Goal: Find specific page/section: Find specific page/section

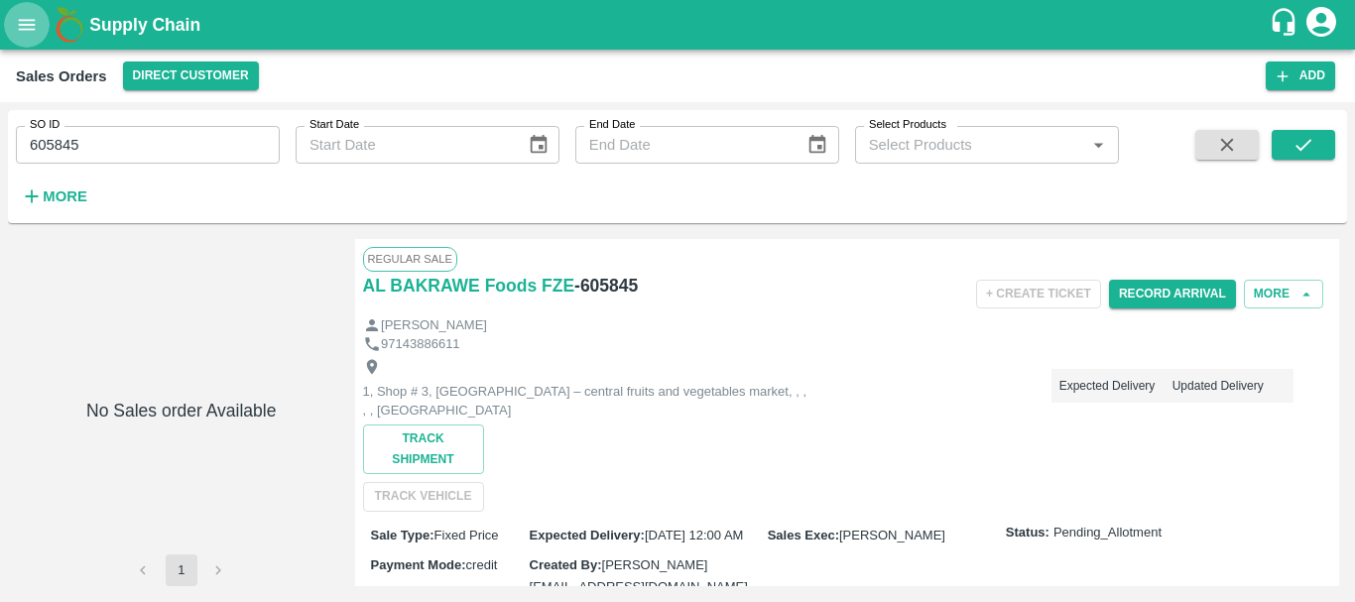
click at [34, 24] on icon "open drawer" at bounding box center [27, 25] width 22 height 22
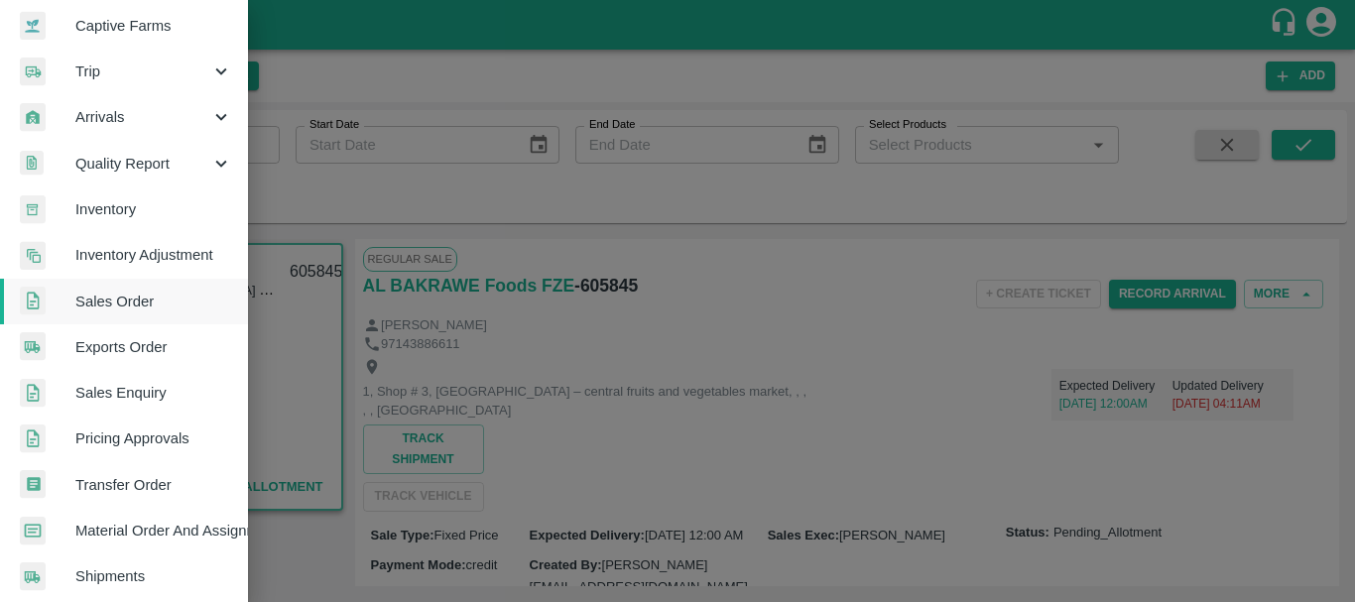
scroll to position [194, 0]
click at [117, 213] on span "Inventory" at bounding box center [153, 208] width 157 height 22
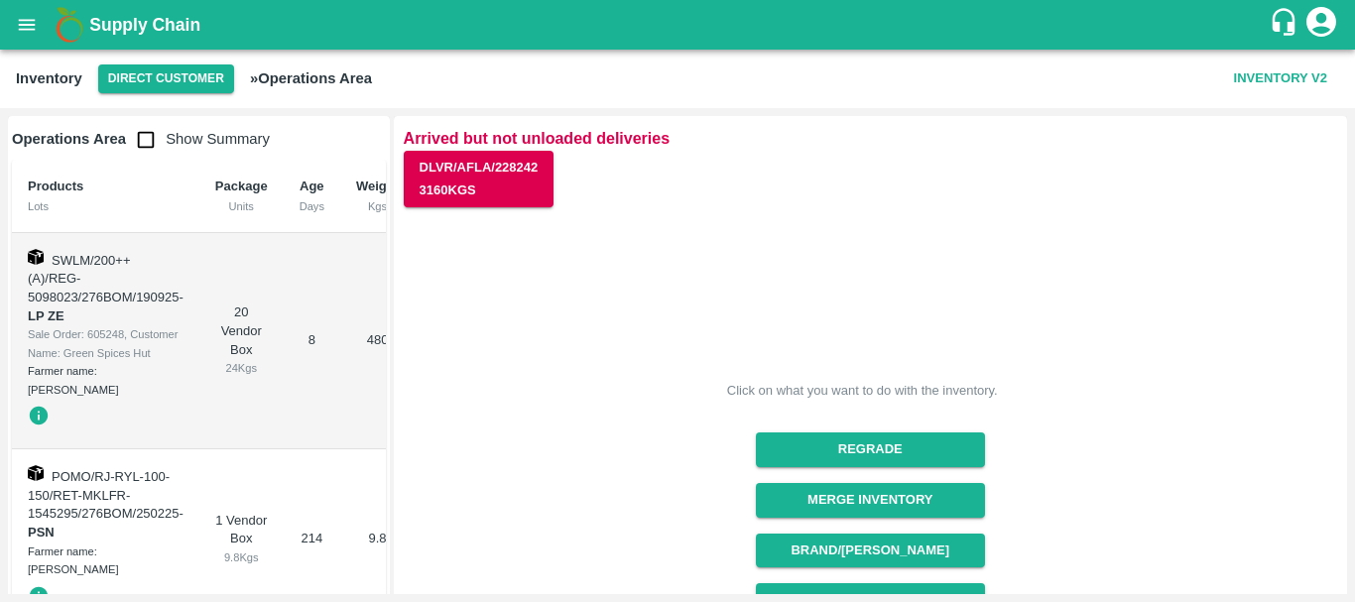
scroll to position [47, 0]
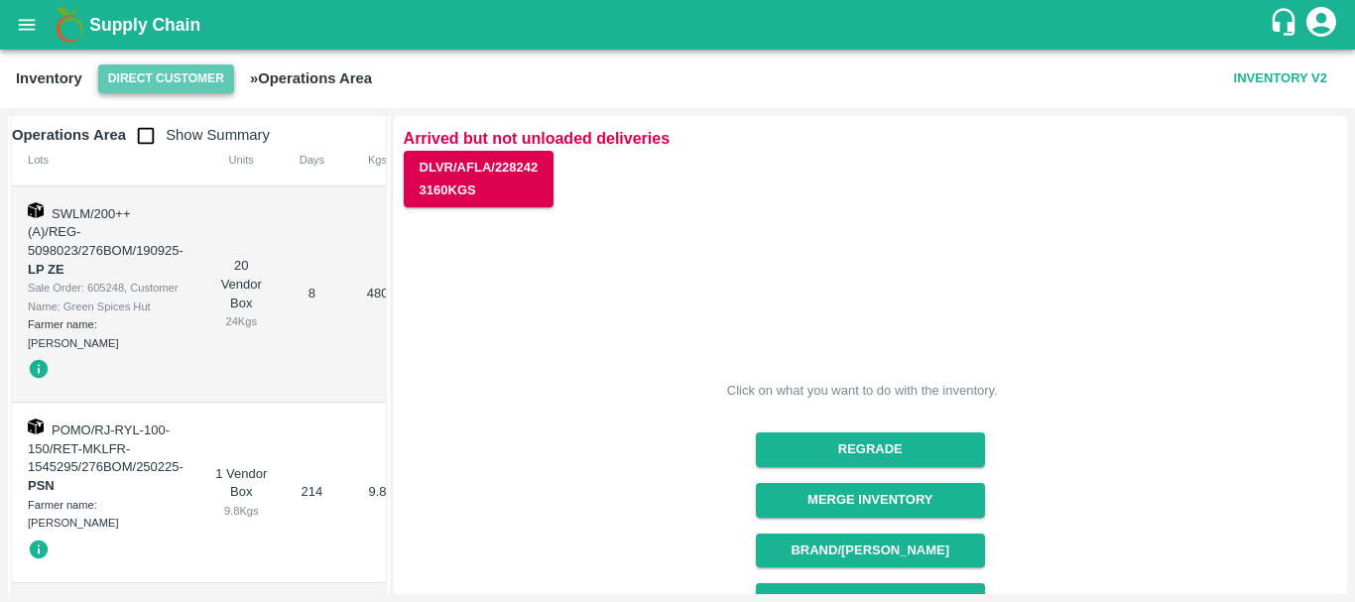
click at [156, 88] on button "Direct Customer" at bounding box center [166, 78] width 136 height 29
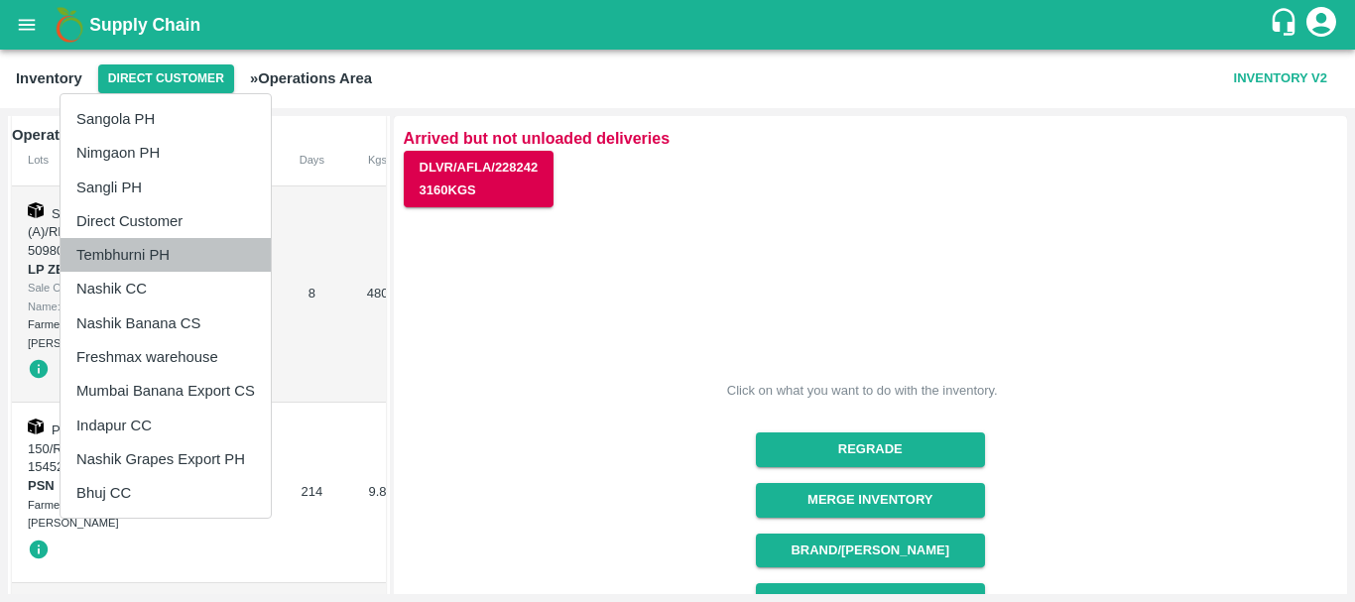
click at [147, 256] on li "Tembhurni PH" at bounding box center [166, 255] width 210 height 34
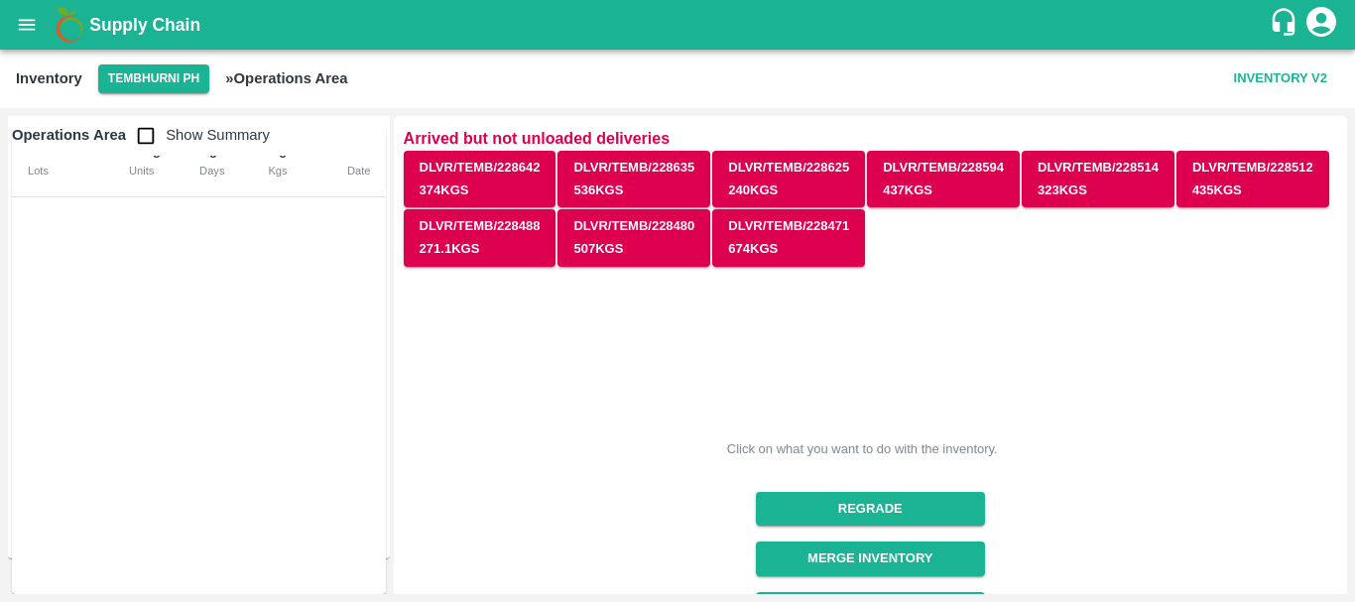
scroll to position [0, 0]
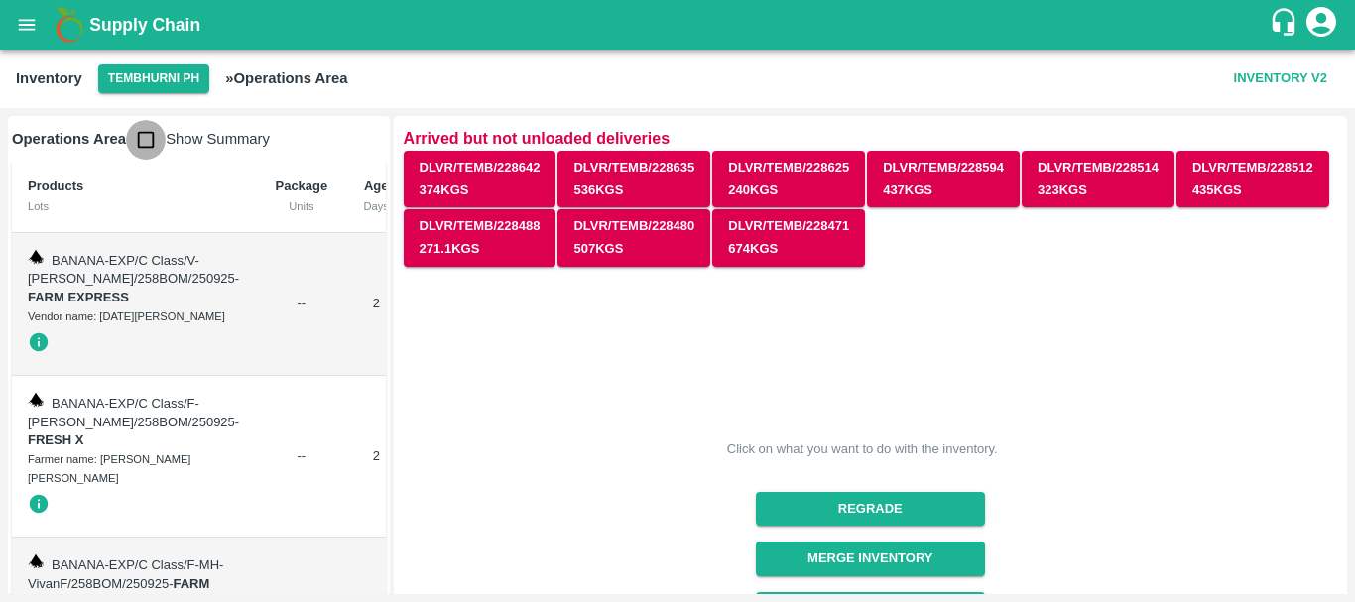
click at [152, 140] on input "checkbox" at bounding box center [146, 140] width 40 height 40
checkbox input "true"
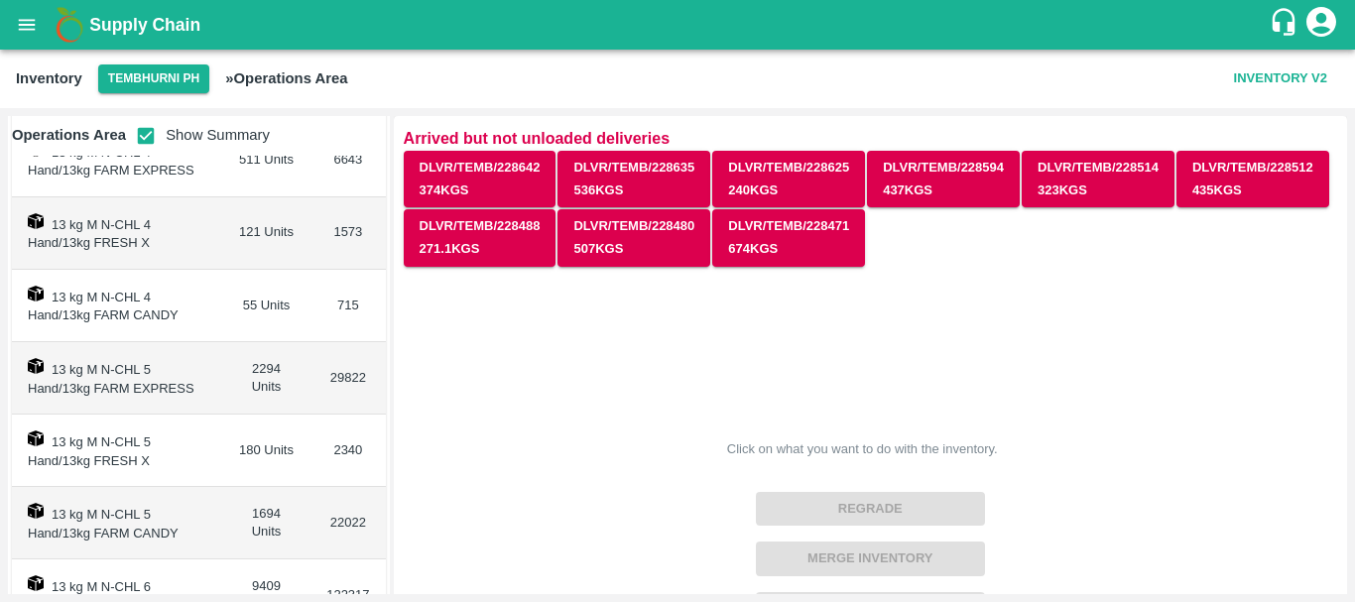
scroll to position [310, 0]
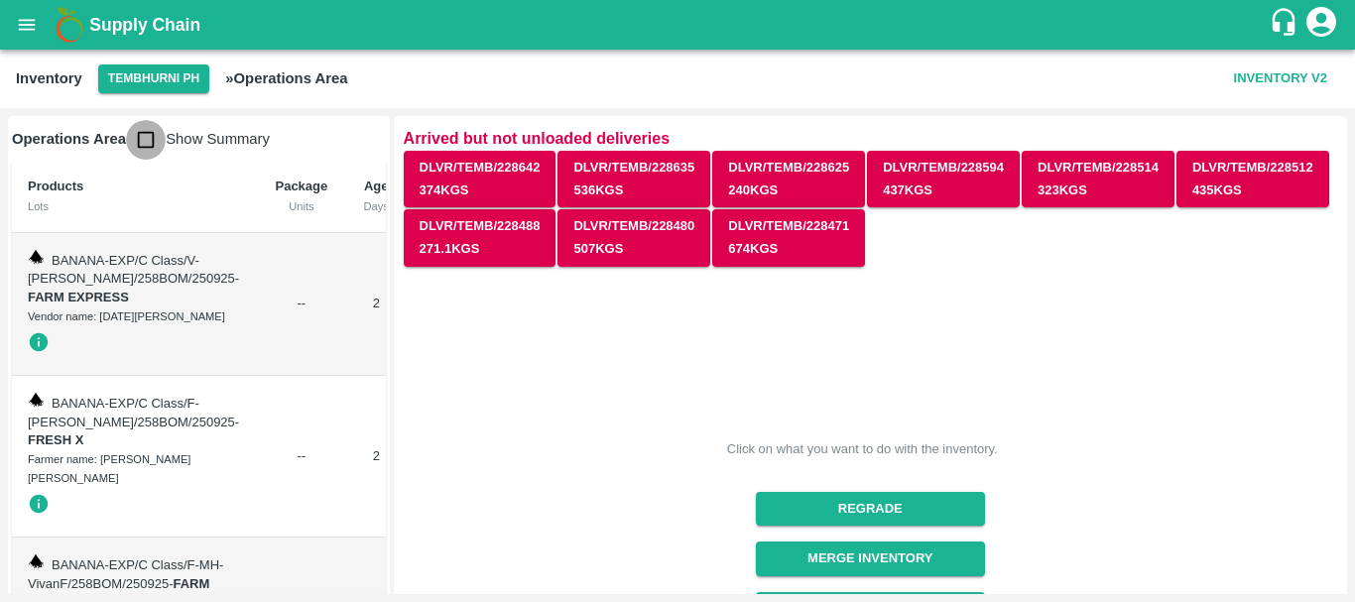
click at [141, 147] on input "checkbox" at bounding box center [146, 140] width 40 height 40
checkbox input "true"
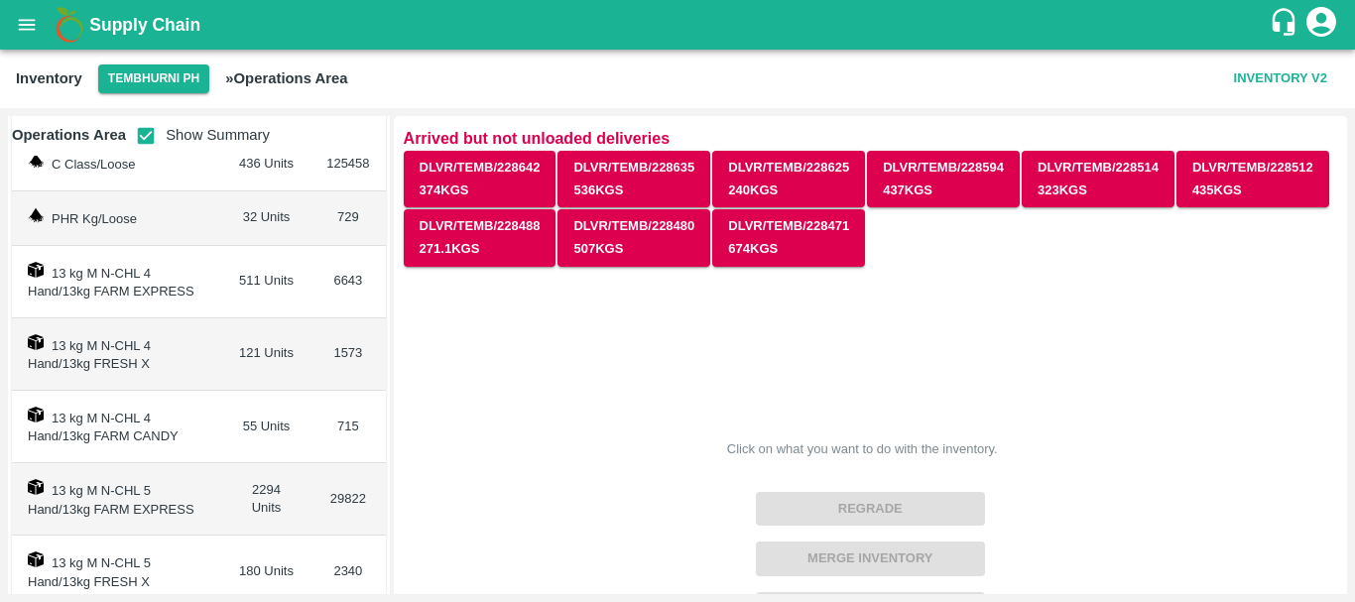
scroll to position [148, 0]
click at [249, 421] on td "55 Units" at bounding box center [266, 426] width 88 height 72
click at [27, 21] on icon "open drawer" at bounding box center [27, 24] width 17 height 11
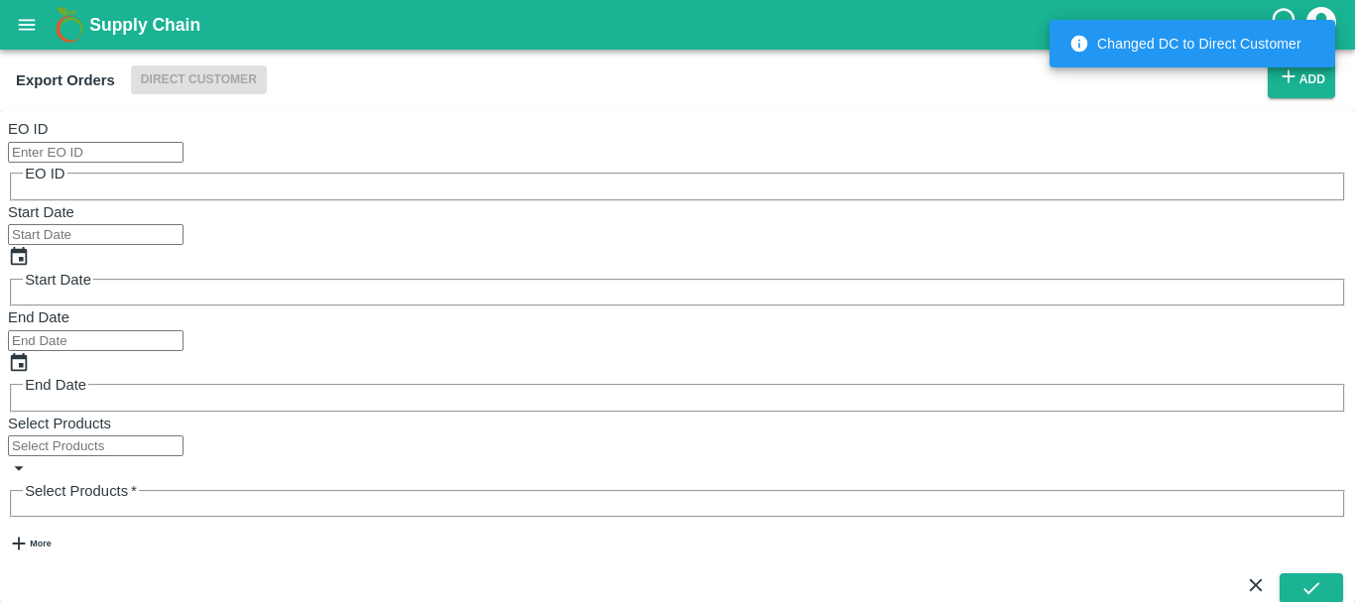
click at [112, 152] on input "EO ID" at bounding box center [96, 152] width 176 height 21
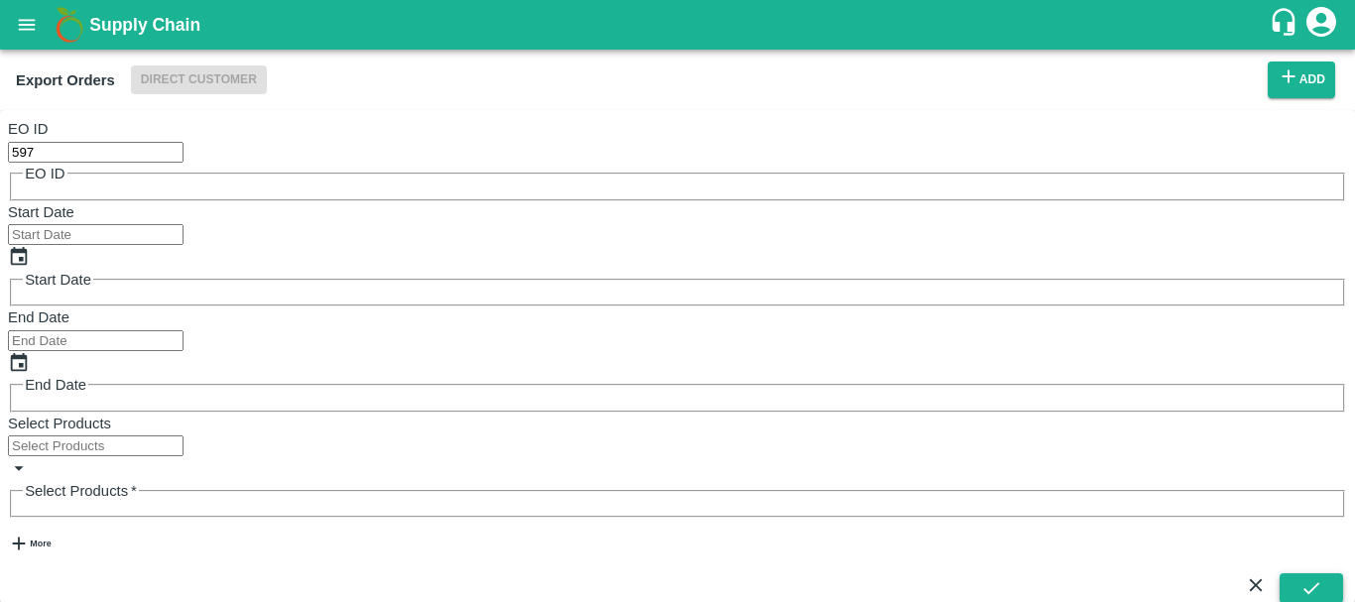
type input "597"
click at [1313, 577] on icon "submit" at bounding box center [1312, 588] width 22 height 22
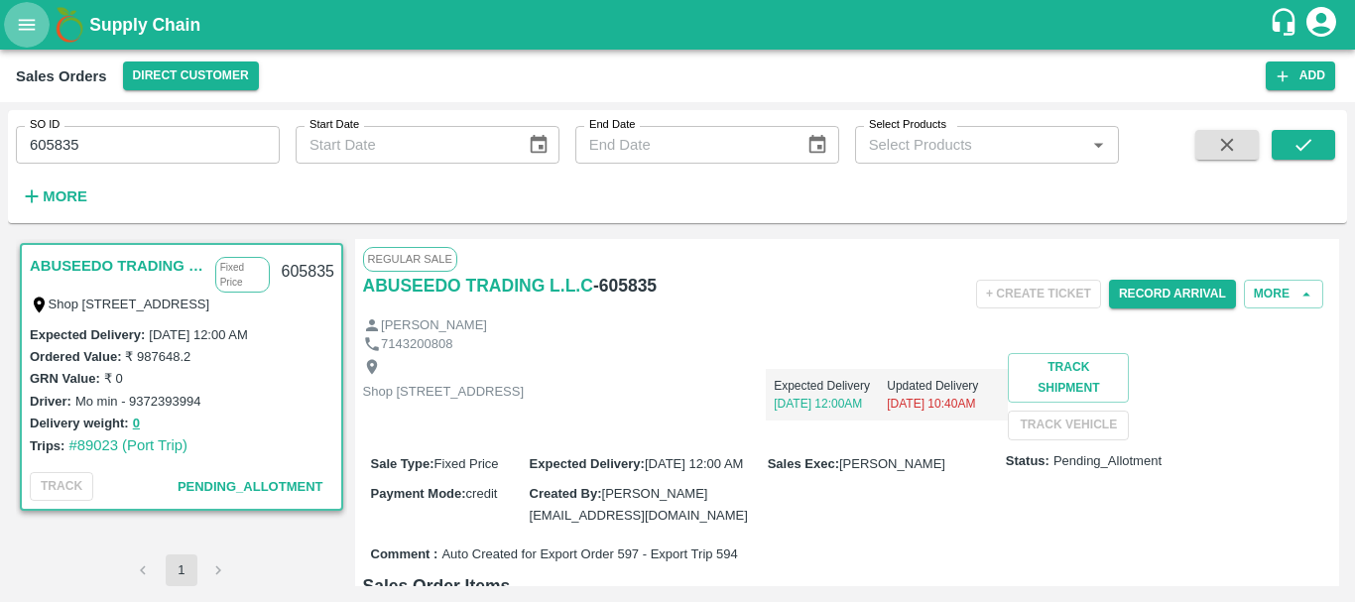
click at [33, 33] on icon "open drawer" at bounding box center [27, 25] width 22 height 22
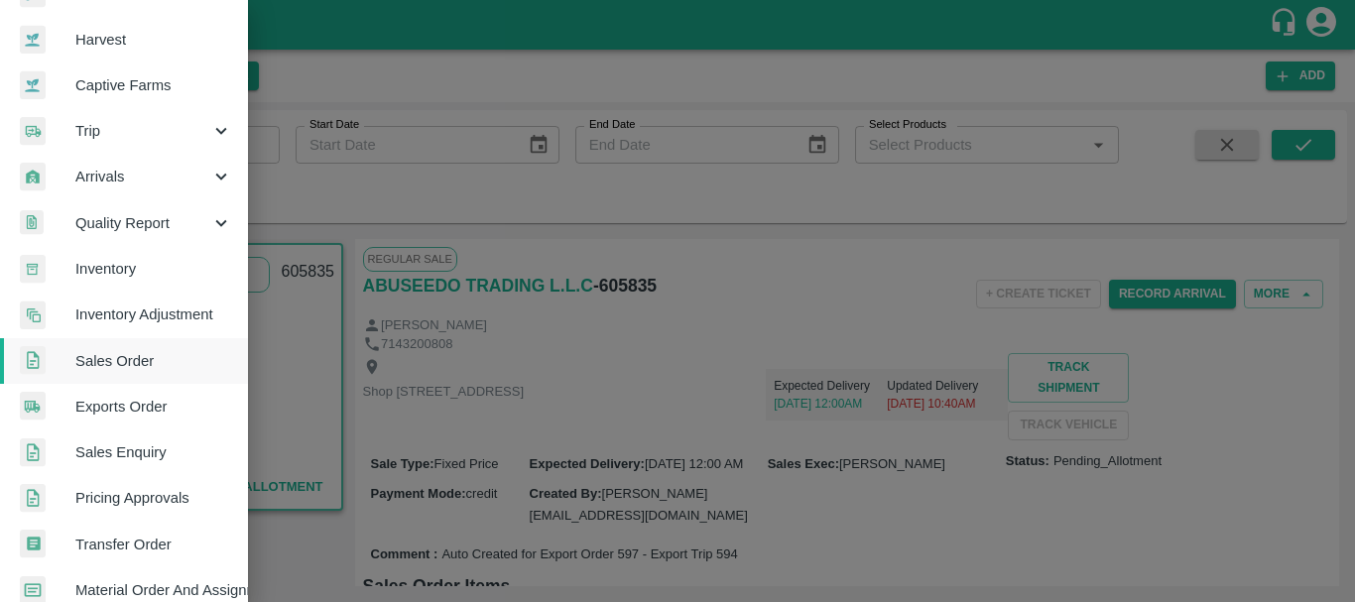
scroll to position [135, 0]
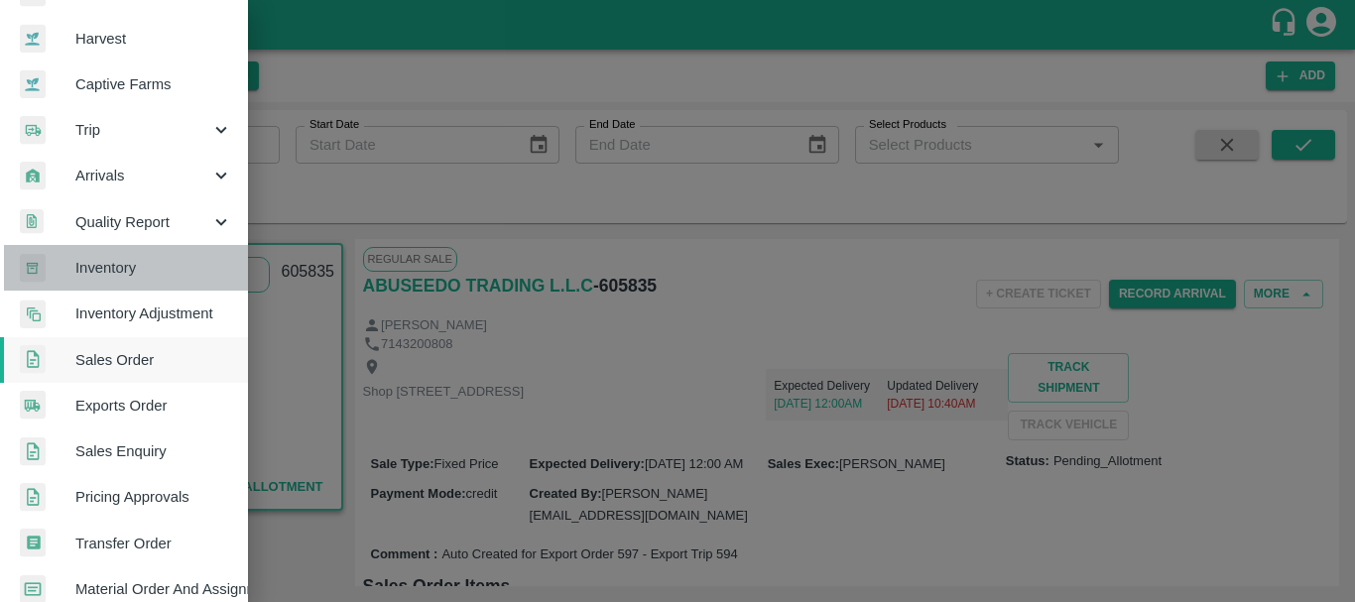
click at [131, 276] on span "Inventory" at bounding box center [153, 268] width 157 height 22
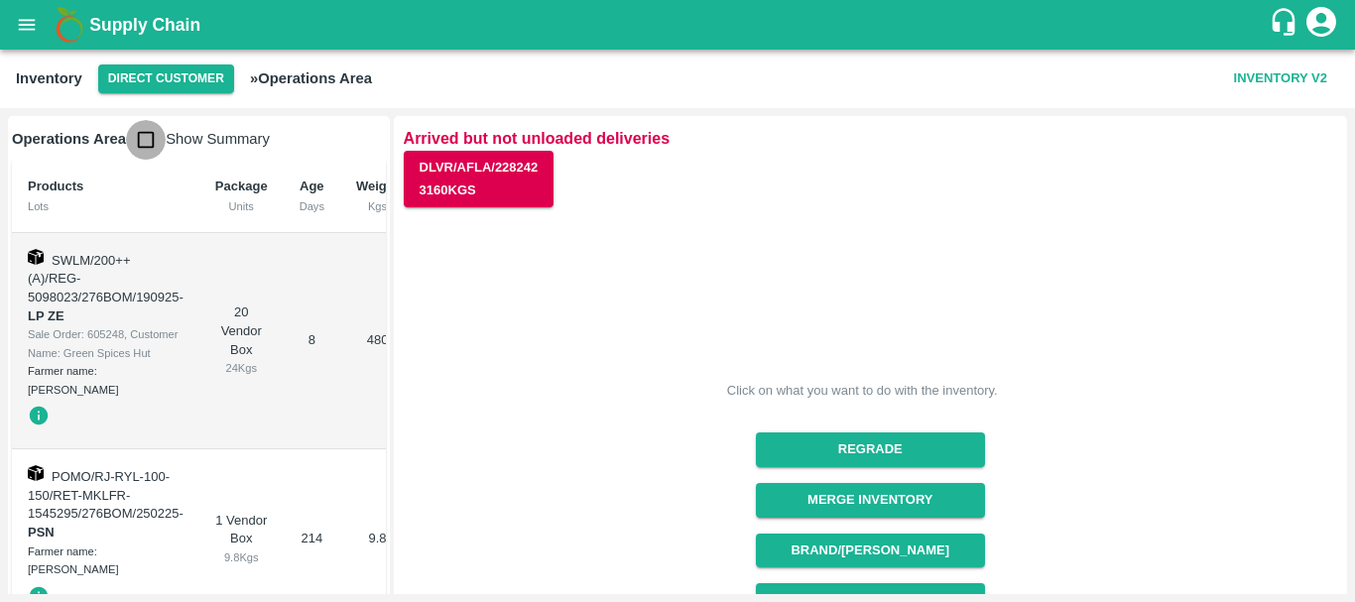
click at [144, 147] on input "checkbox" at bounding box center [146, 140] width 40 height 40
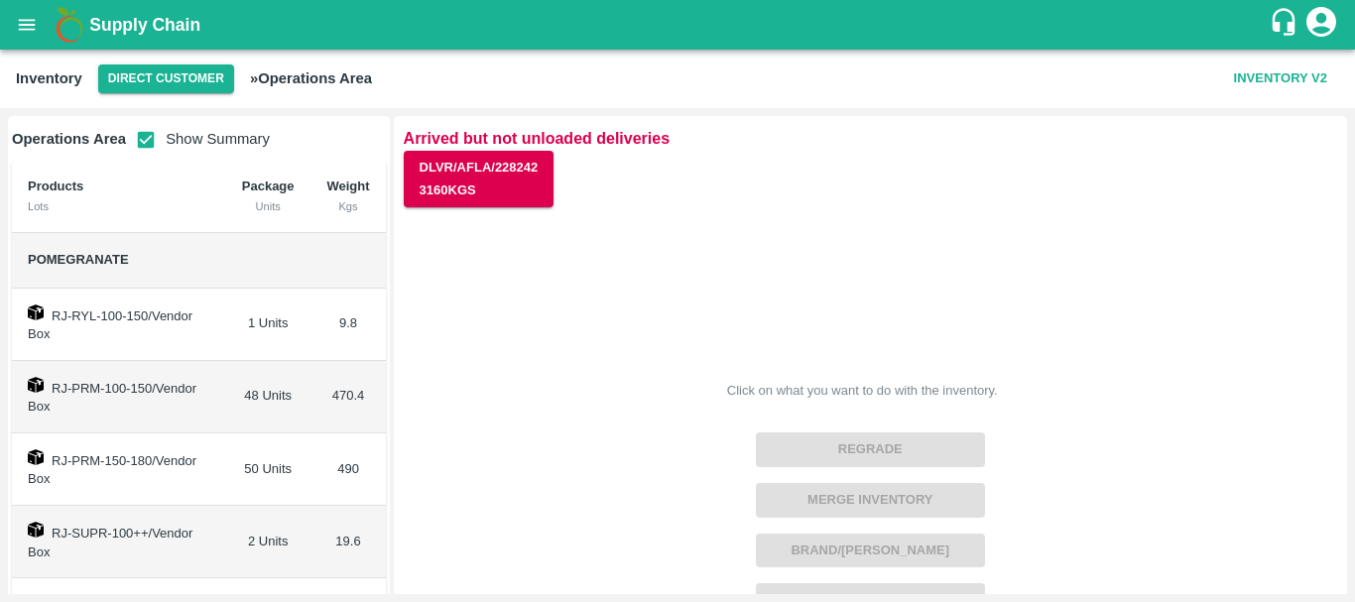
click at [134, 139] on input "checkbox" at bounding box center [146, 140] width 40 height 40
checkbox input "false"
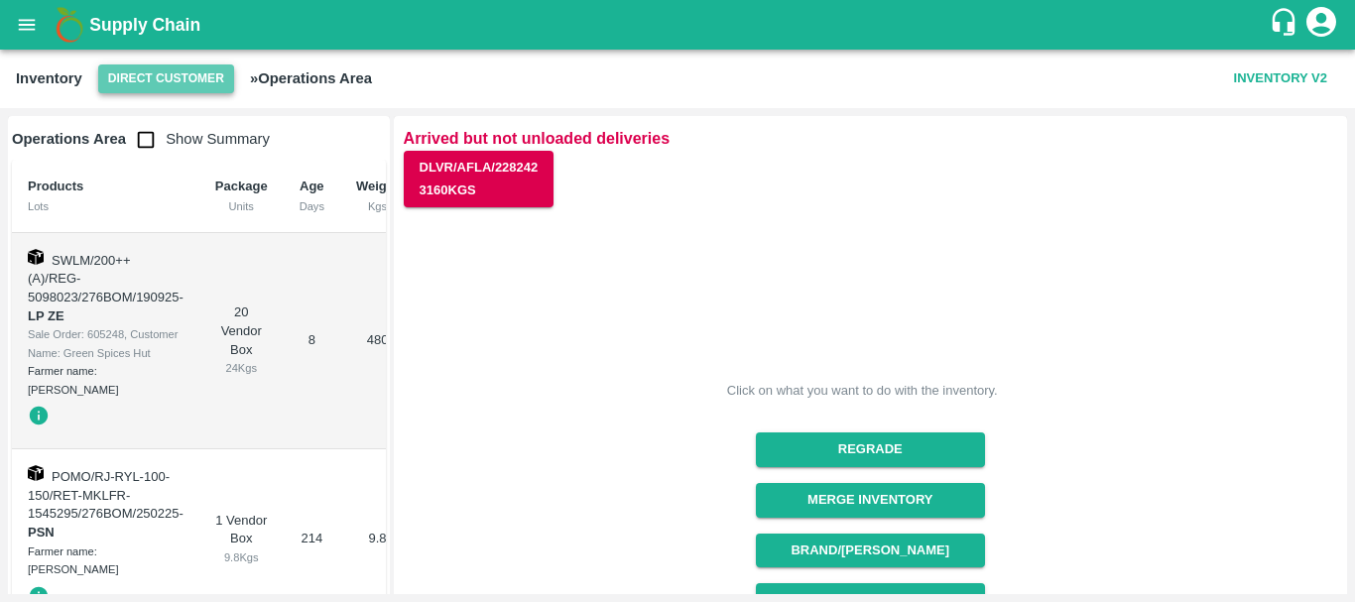
click at [164, 74] on button "Direct Customer" at bounding box center [166, 78] width 136 height 29
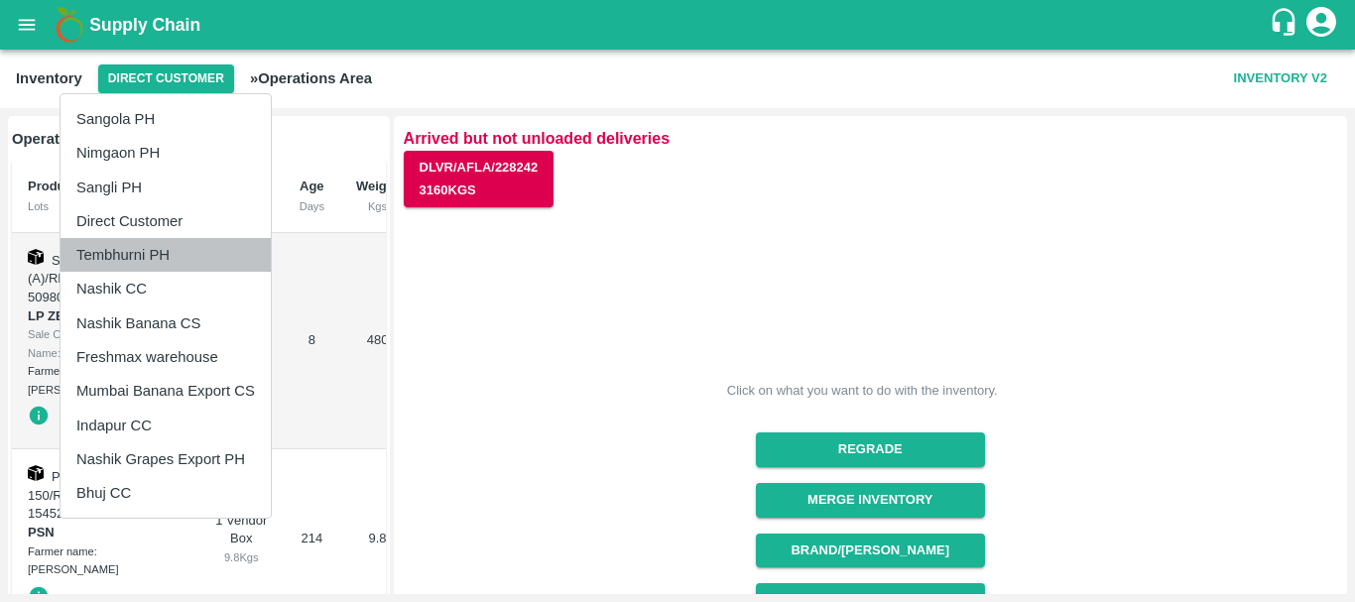
click at [130, 255] on li "Tembhurni PH" at bounding box center [166, 255] width 210 height 34
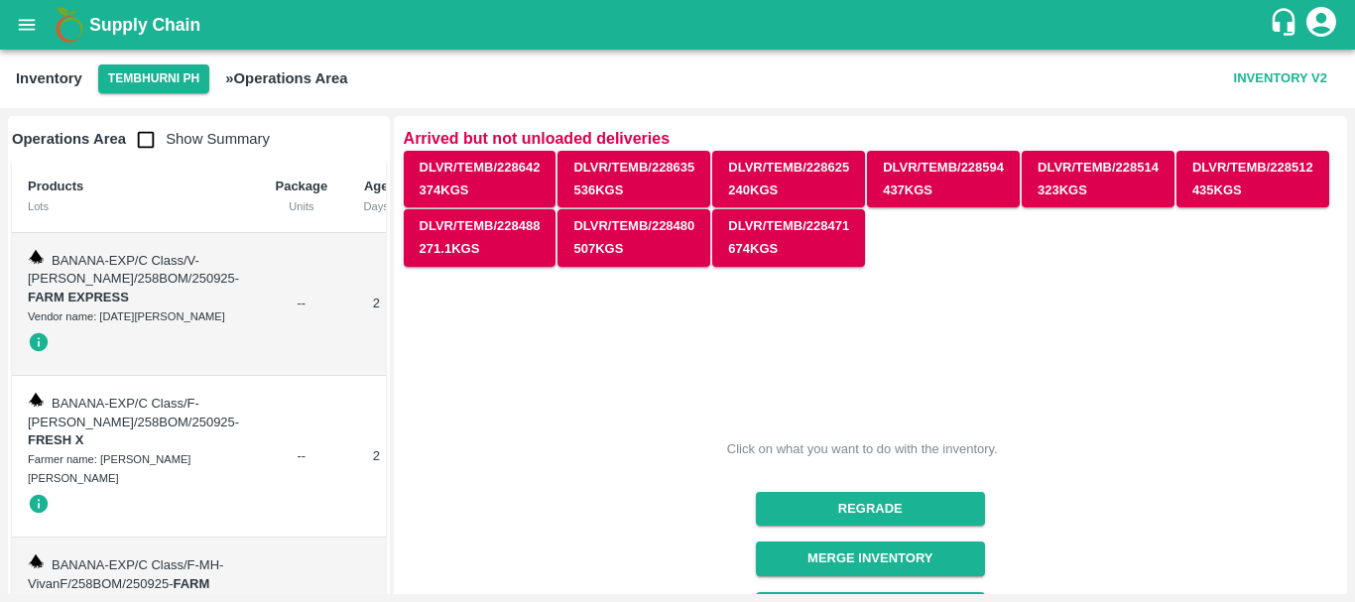
click at [143, 151] on input "checkbox" at bounding box center [146, 140] width 40 height 40
checkbox input "true"
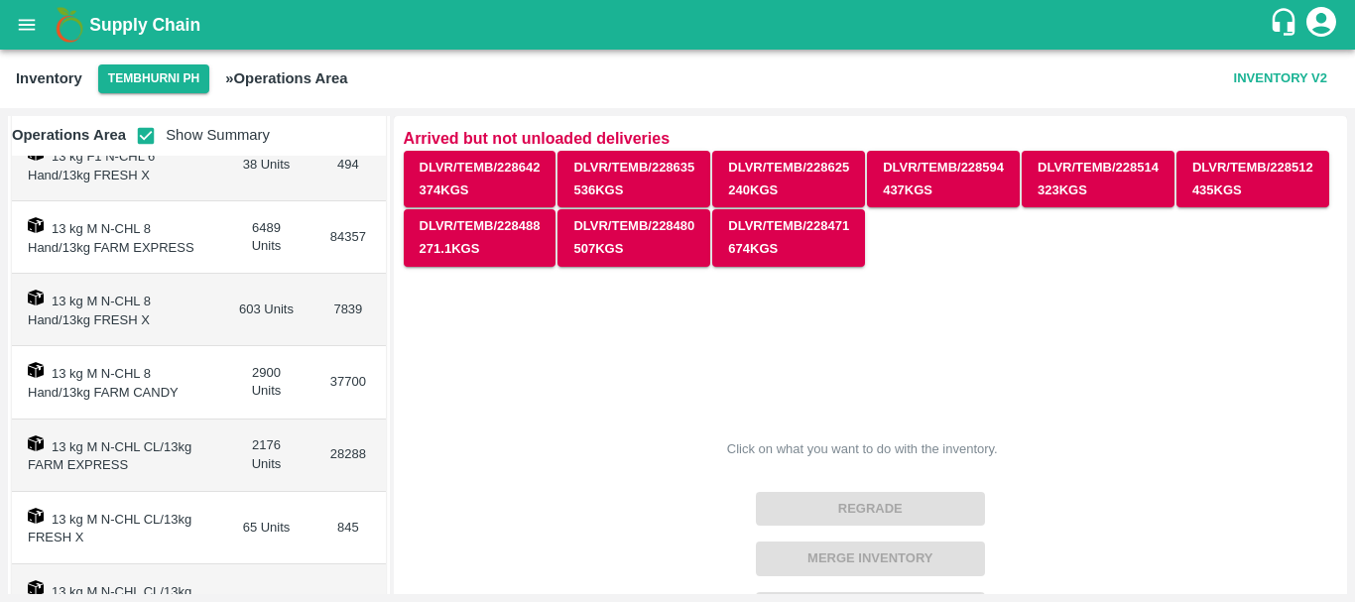
scroll to position [915, 0]
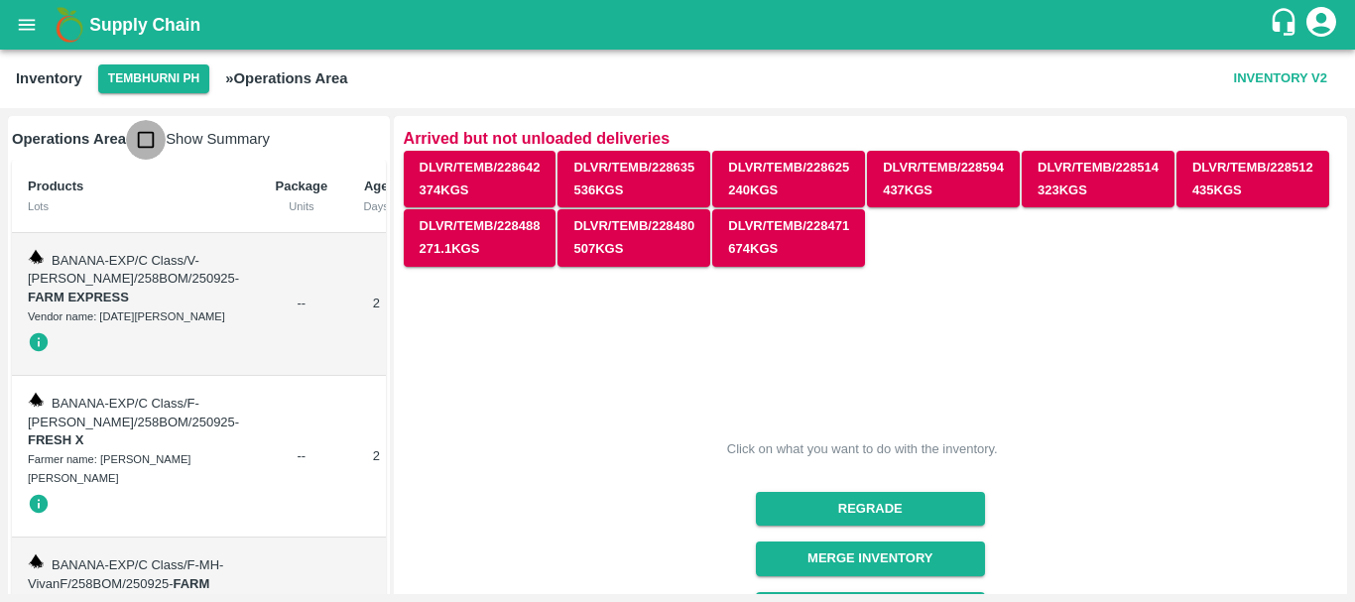
click at [151, 149] on input "checkbox" at bounding box center [146, 140] width 40 height 40
checkbox input "true"
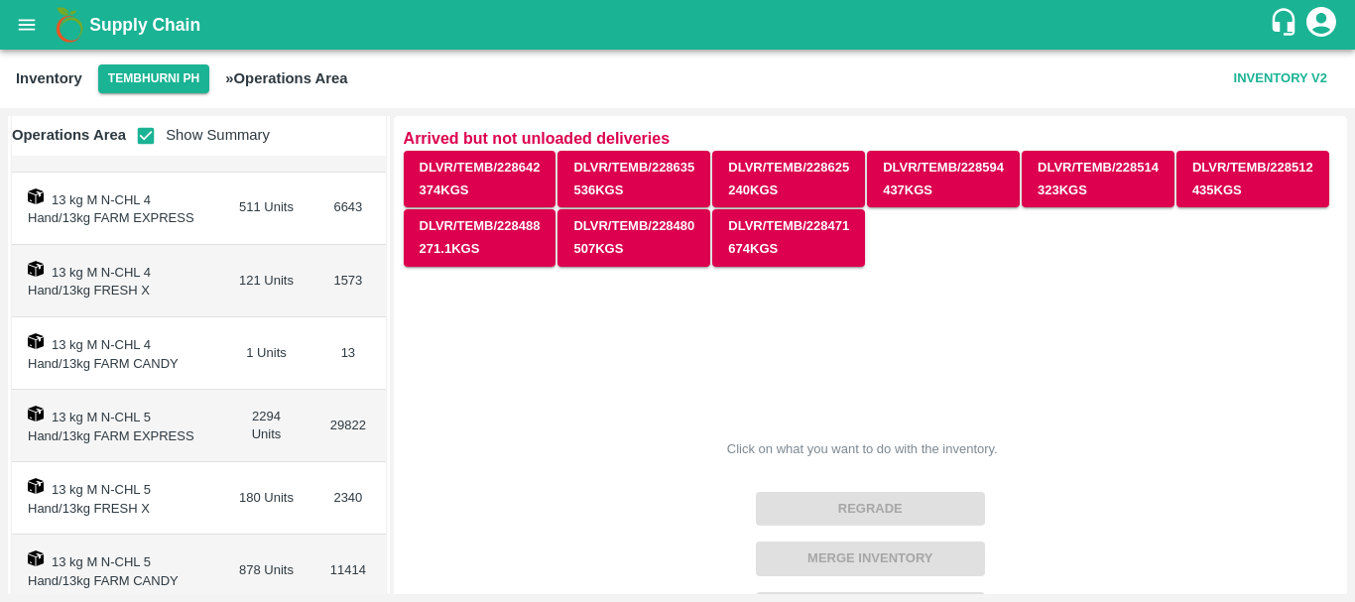
scroll to position [236, 0]
